Goal: Information Seeking & Learning: Check status

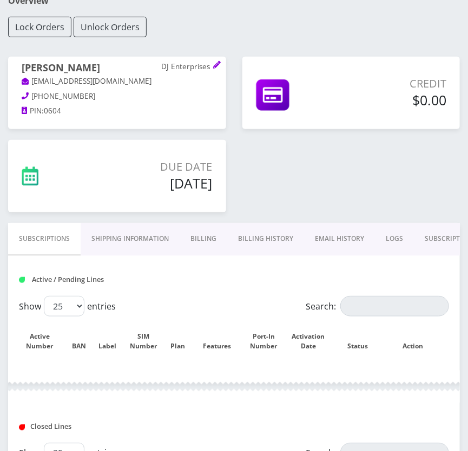
scroll to position [257, 0]
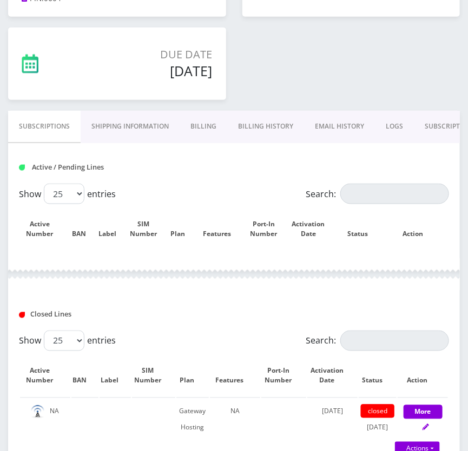
click at [81, 266] on div at bounding box center [233, 274] width 451 height 32
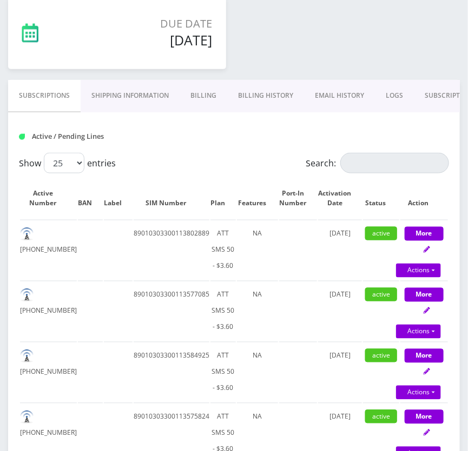
scroll to position [147, 0]
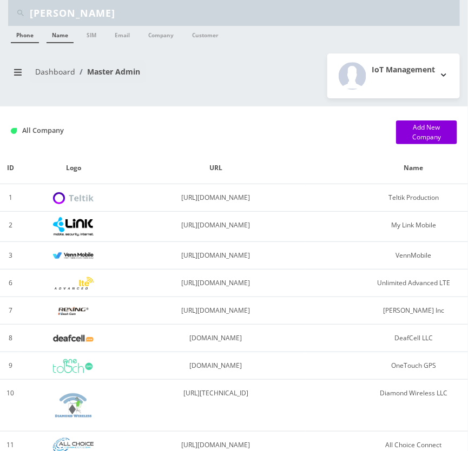
click at [71, 36] on link "Name" at bounding box center [59, 34] width 27 height 17
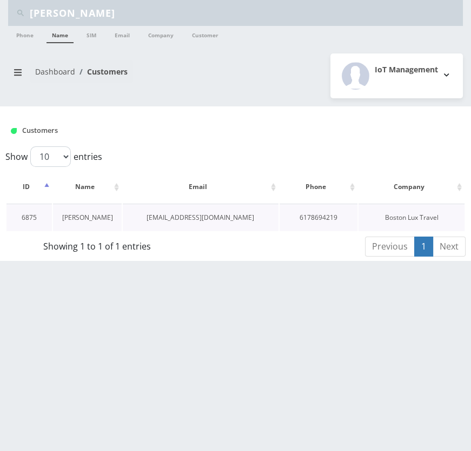
click at [96, 219] on link "[PERSON_NAME]" at bounding box center [87, 217] width 51 height 9
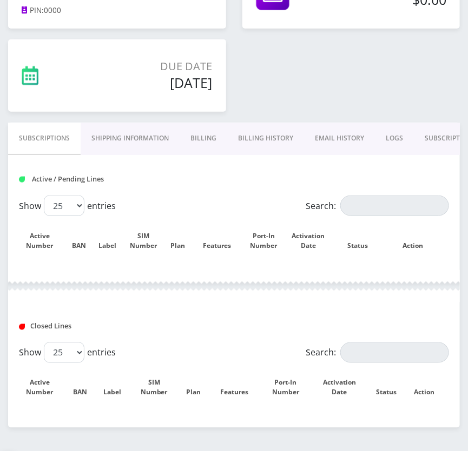
scroll to position [245, 0]
click at [257, 141] on link "Billing History" at bounding box center [265, 138] width 77 height 31
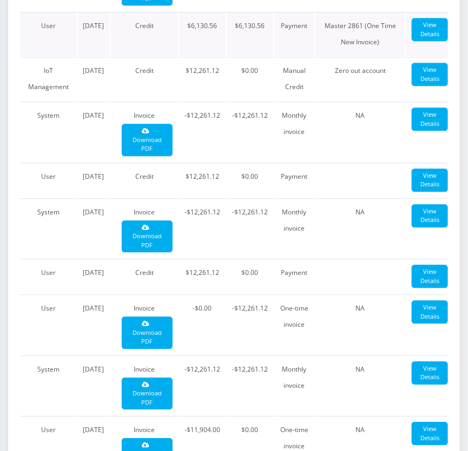
scroll to position [442, 0]
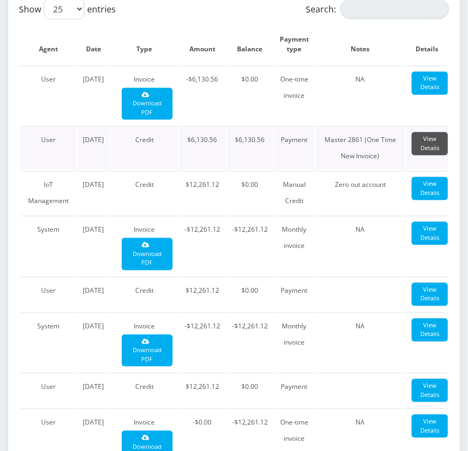
click at [434, 139] on link "View Details" at bounding box center [429, 143] width 36 height 23
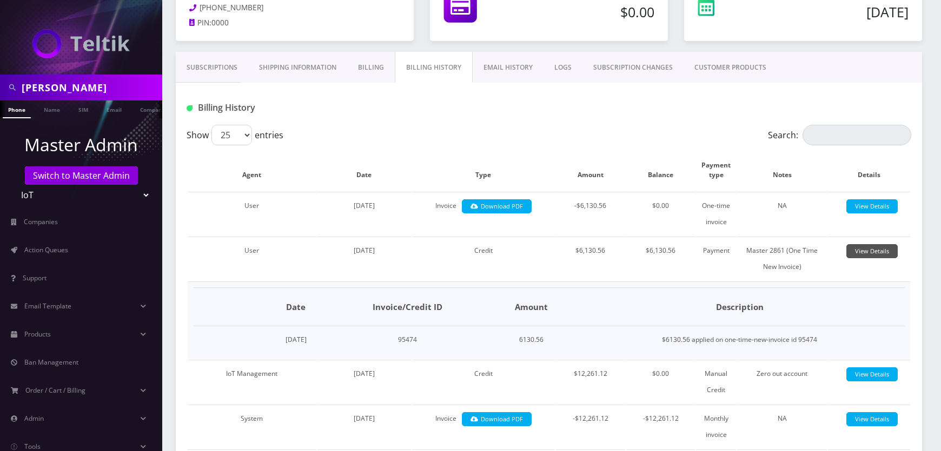
scroll to position [165, 0]
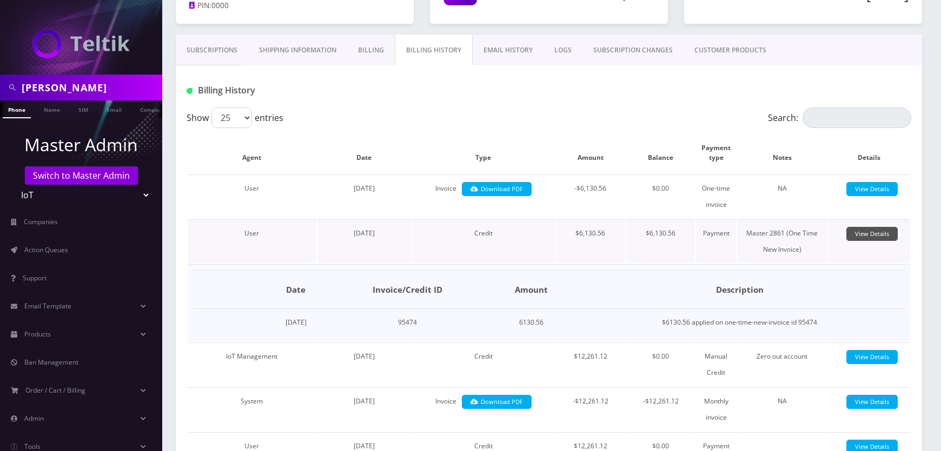
click at [467, 235] on link "View Details" at bounding box center [871, 234] width 51 height 15
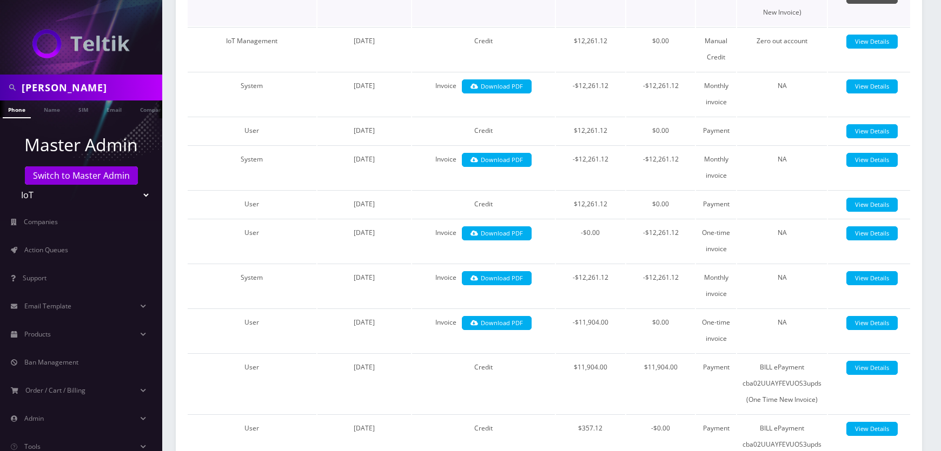
scroll to position [411, 0]
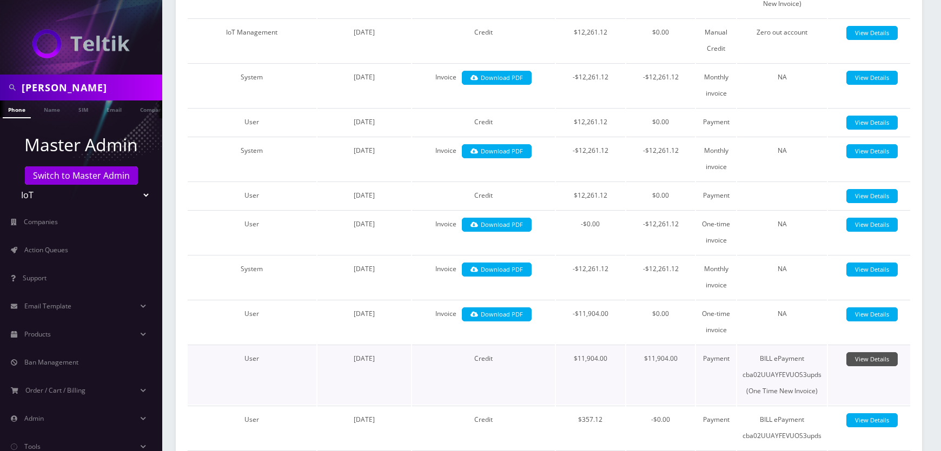
click at [467, 361] on link "View Details" at bounding box center [871, 359] width 51 height 15
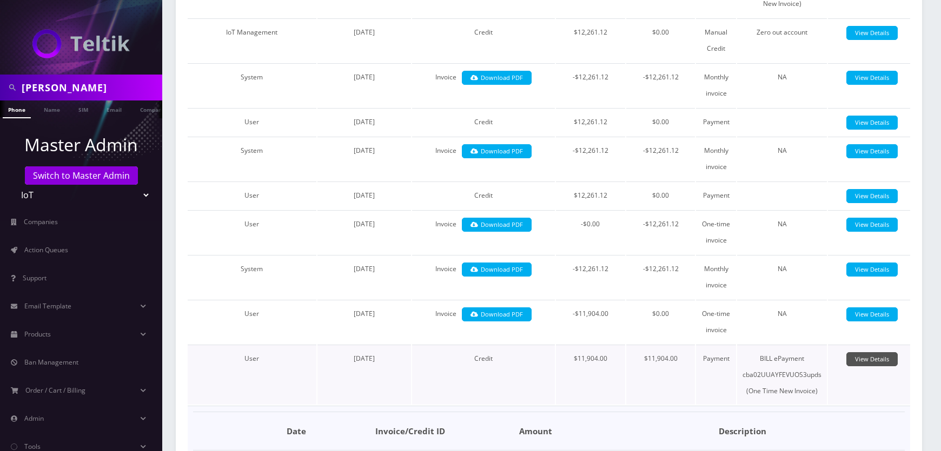
click at [467, 361] on link "View Details" at bounding box center [871, 359] width 51 height 15
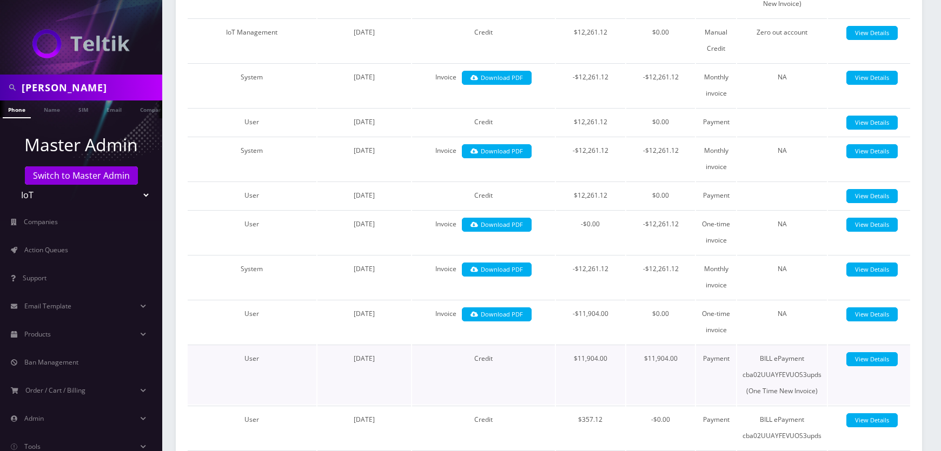
click at [467, 358] on td "BILL ePayment cba02UUAYFEVUOS3upds (One Time New Invoice)" at bounding box center [782, 375] width 90 height 60
drag, startPoint x: 763, startPoint y: 358, endPoint x: 789, endPoint y: 358, distance: 26.0
click at [467, 358] on td "BILL ePayment cba02UUAYFEVUOS3upds (One Time New Invoice)" at bounding box center [782, 375] width 90 height 60
copy td "BILL ePayment"
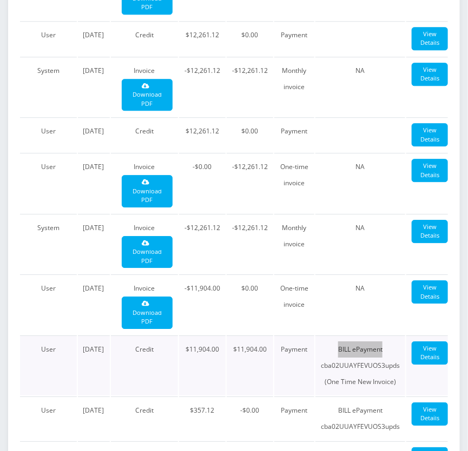
scroll to position [722, 0]
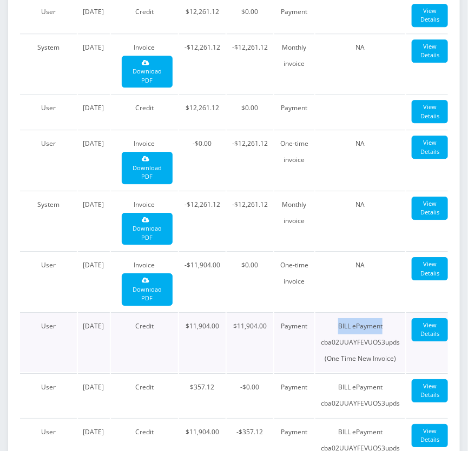
click at [368, 346] on td "BILL ePayment cba02UUAYFEVUOS3upds (One Time New Invoice)" at bounding box center [360, 342] width 90 height 60
click at [364, 341] on td "BILL ePayment cba02UUAYFEVUOS3upds (One Time New Invoice)" at bounding box center [360, 342] width 90 height 60
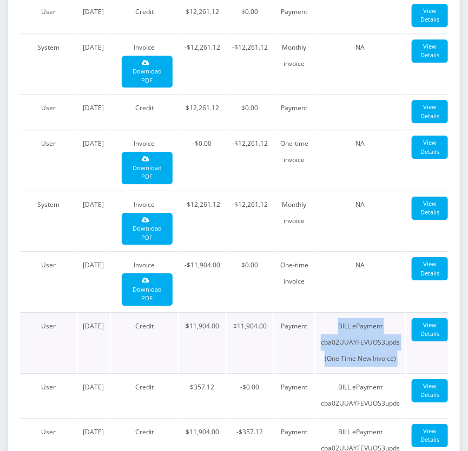
click at [364, 341] on td "BILL ePayment cba02UUAYFEVUOS3upds (One Time New Invoice)" at bounding box center [360, 342] width 90 height 60
click at [346, 339] on td "BILL ePayment cba02UUAYFEVUOS3upds (One Time New Invoice)" at bounding box center [360, 342] width 90 height 60
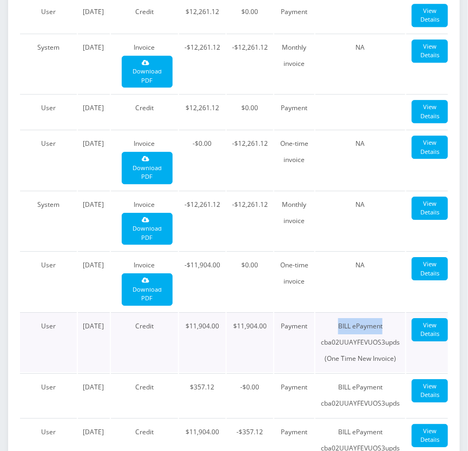
drag, startPoint x: 346, startPoint y: 339, endPoint x: 368, endPoint y: 340, distance: 22.2
click at [368, 340] on td "BILL ePayment cba02UUAYFEVUOS3upds (One Time New Invoice)" at bounding box center [360, 342] width 90 height 60
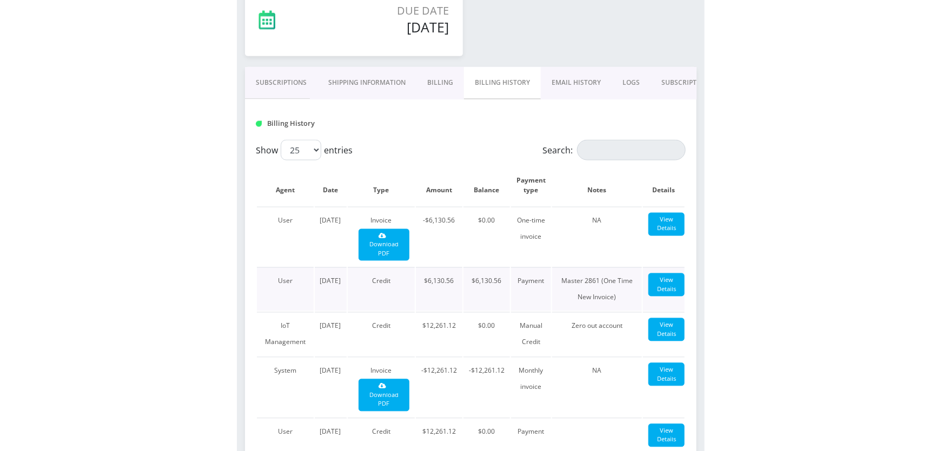
scroll to position [329, 0]
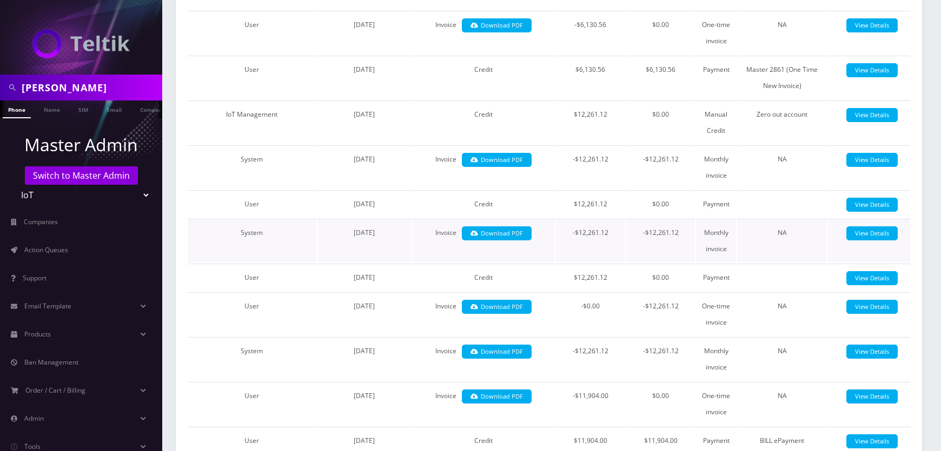
click at [467, 229] on td "-$12,261.12" at bounding box center [660, 241] width 69 height 44
drag, startPoint x: 650, startPoint y: 229, endPoint x: 660, endPoint y: 232, distance: 10.8
click at [467, 232] on td "-$12,261.12" at bounding box center [660, 241] width 69 height 44
copy td "12,261.12"
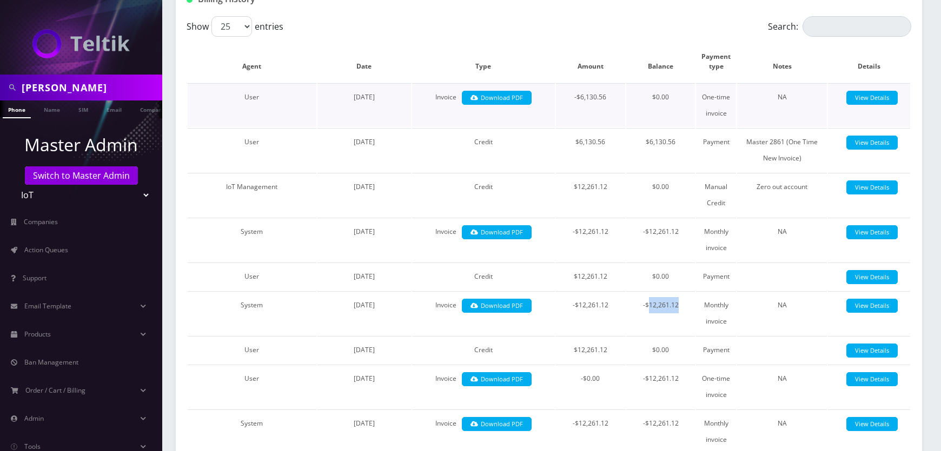
scroll to position [230, 0]
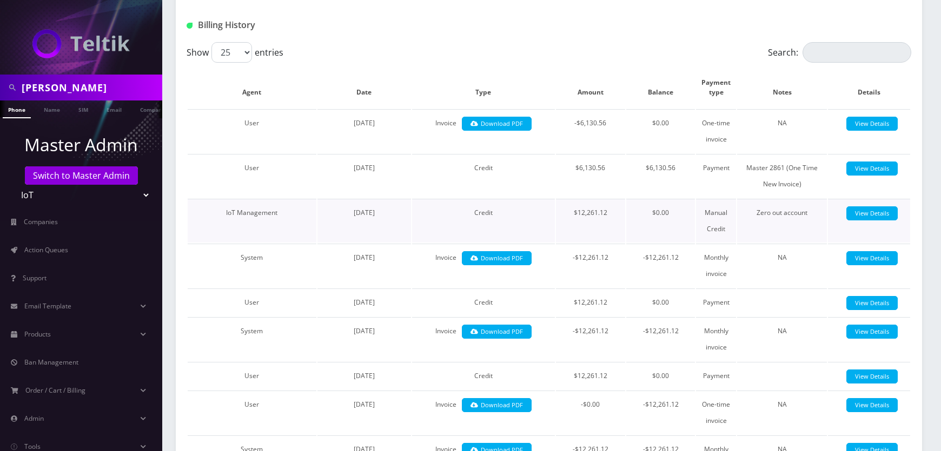
click at [467, 212] on td "$12,261.12" at bounding box center [590, 221] width 69 height 44
click at [467, 211] on td "$12,261.12" at bounding box center [590, 221] width 69 height 44
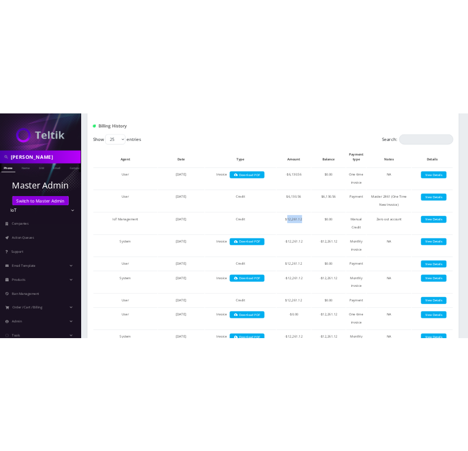
scroll to position [429, 0]
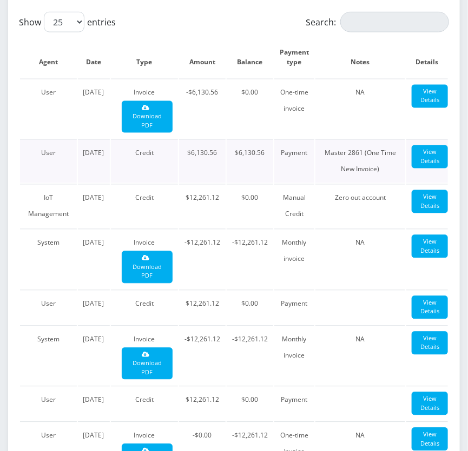
click at [334, 153] on td "Master 2861 (One Time New Invoice)" at bounding box center [360, 161] width 90 height 44
drag, startPoint x: 334, startPoint y: 153, endPoint x: 349, endPoint y: 151, distance: 14.7
click at [349, 151] on td "Master 2861 (One Time New Invoice)" at bounding box center [360, 161] width 90 height 44
copy td "Master 2861"
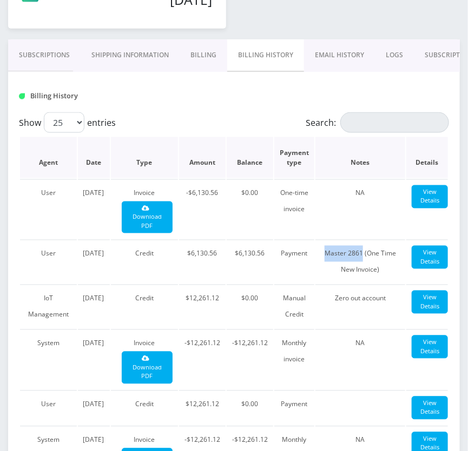
scroll to position [184, 0]
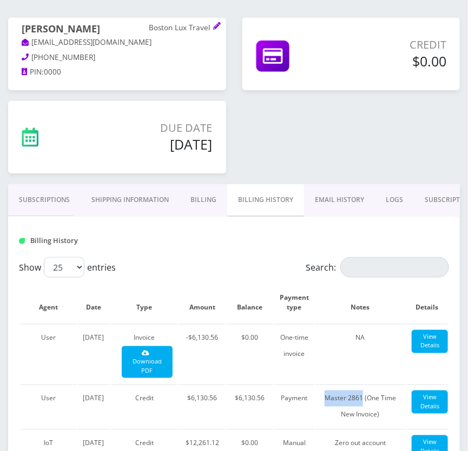
click at [211, 198] on link "Billing" at bounding box center [203, 199] width 48 height 31
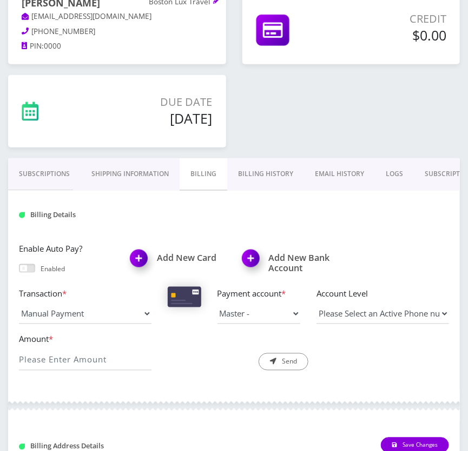
scroll to position [124, 0]
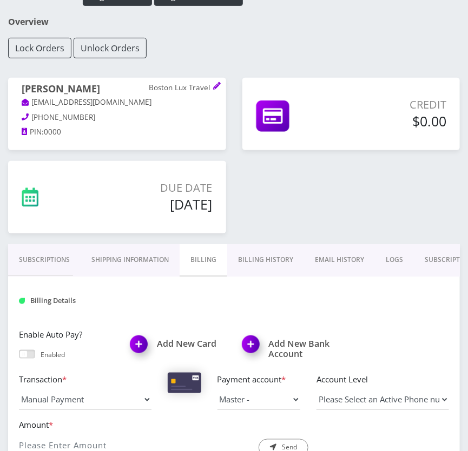
click at [277, 262] on link "Billing History" at bounding box center [265, 259] width 77 height 31
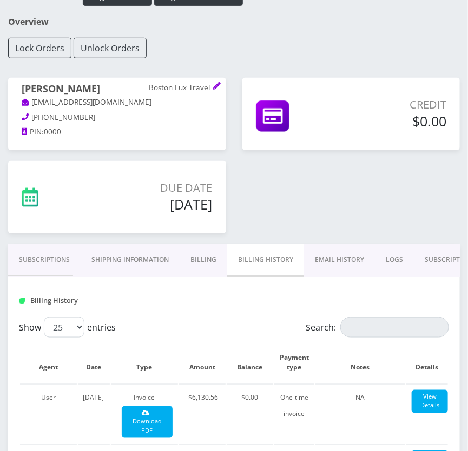
click at [134, 252] on link "Shipping Information" at bounding box center [130, 259] width 99 height 31
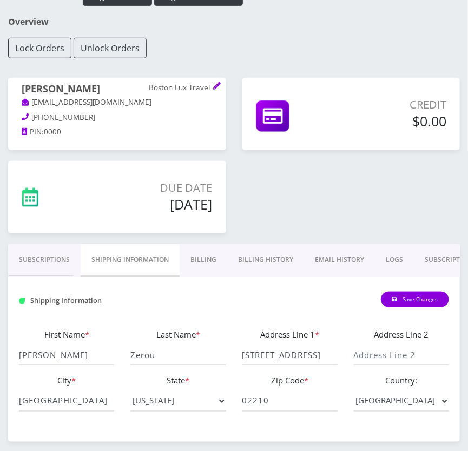
click at [209, 254] on link "Billing" at bounding box center [203, 259] width 48 height 31
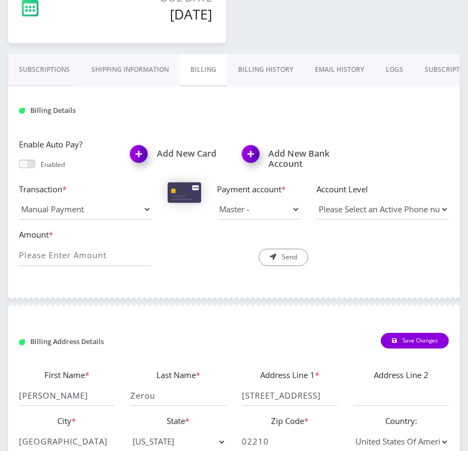
scroll to position [320, 0]
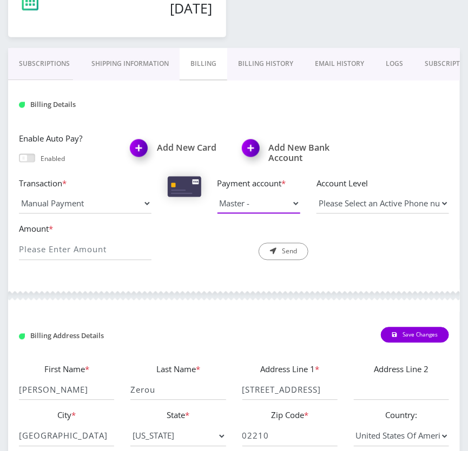
click at [281, 211] on select "Visa - 8039 Visa - 0269 Master -" at bounding box center [258, 204] width 83 height 21
click at [217, 194] on select "Visa - 8039 Visa - 0269 Master -" at bounding box center [258, 204] width 83 height 21
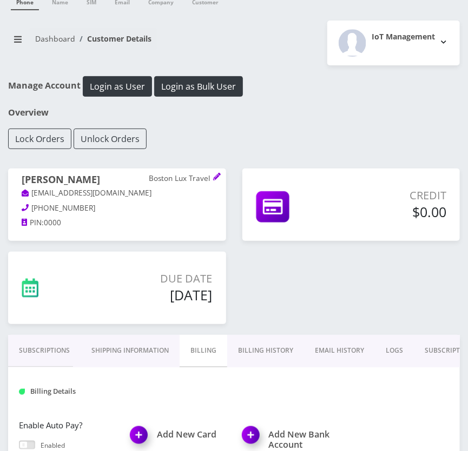
scroll to position [49, 0]
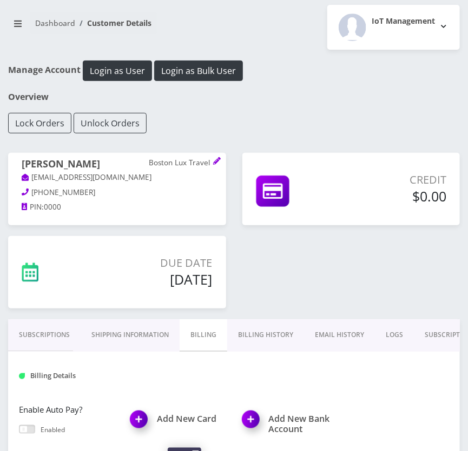
click at [264, 333] on link "Billing History" at bounding box center [265, 334] width 77 height 31
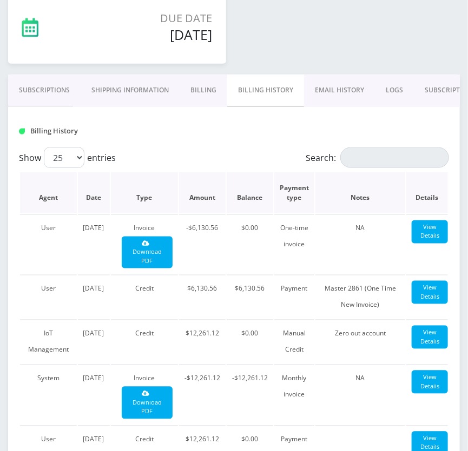
scroll to position [295, 0]
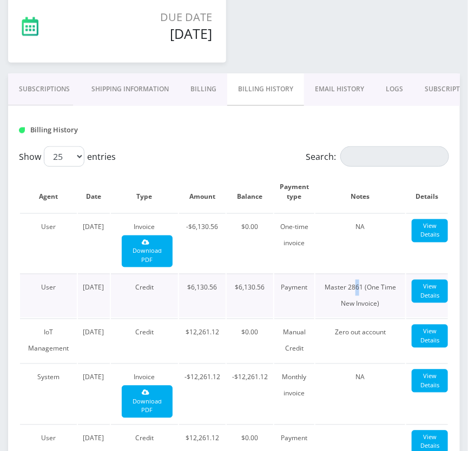
click at [358, 286] on td "Master 2861 (One Time New Invoice)" at bounding box center [360, 296] width 90 height 44
click at [359, 286] on td "Master 2861 (One Time New Invoice)" at bounding box center [360, 296] width 90 height 44
click at [351, 285] on td "Master 2861 (One Time New Invoice)" at bounding box center [360, 296] width 90 height 44
click at [355, 285] on td "Master 2861 (One Time New Invoice)" at bounding box center [360, 296] width 90 height 44
copy td "2861"
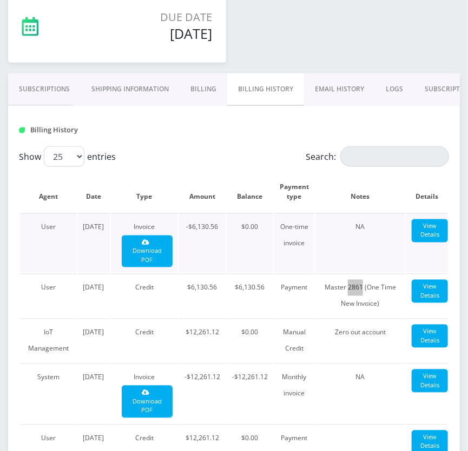
scroll to position [344, 0]
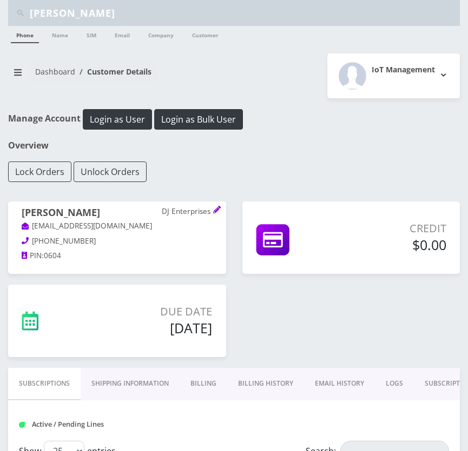
scroll to position [147, 0]
